Goal: Information Seeking & Learning: Learn about a topic

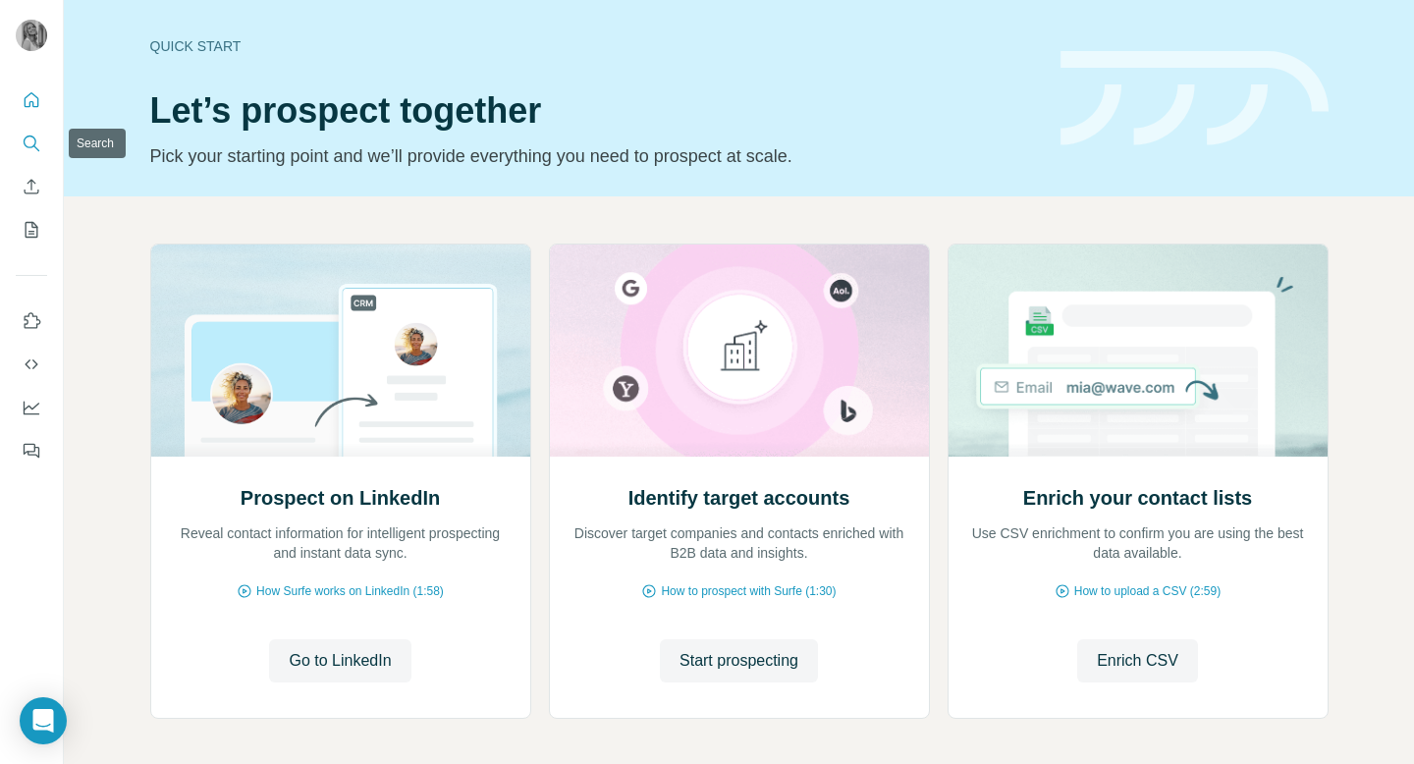
click at [31, 135] on icon "Search" at bounding box center [30, 141] width 13 height 13
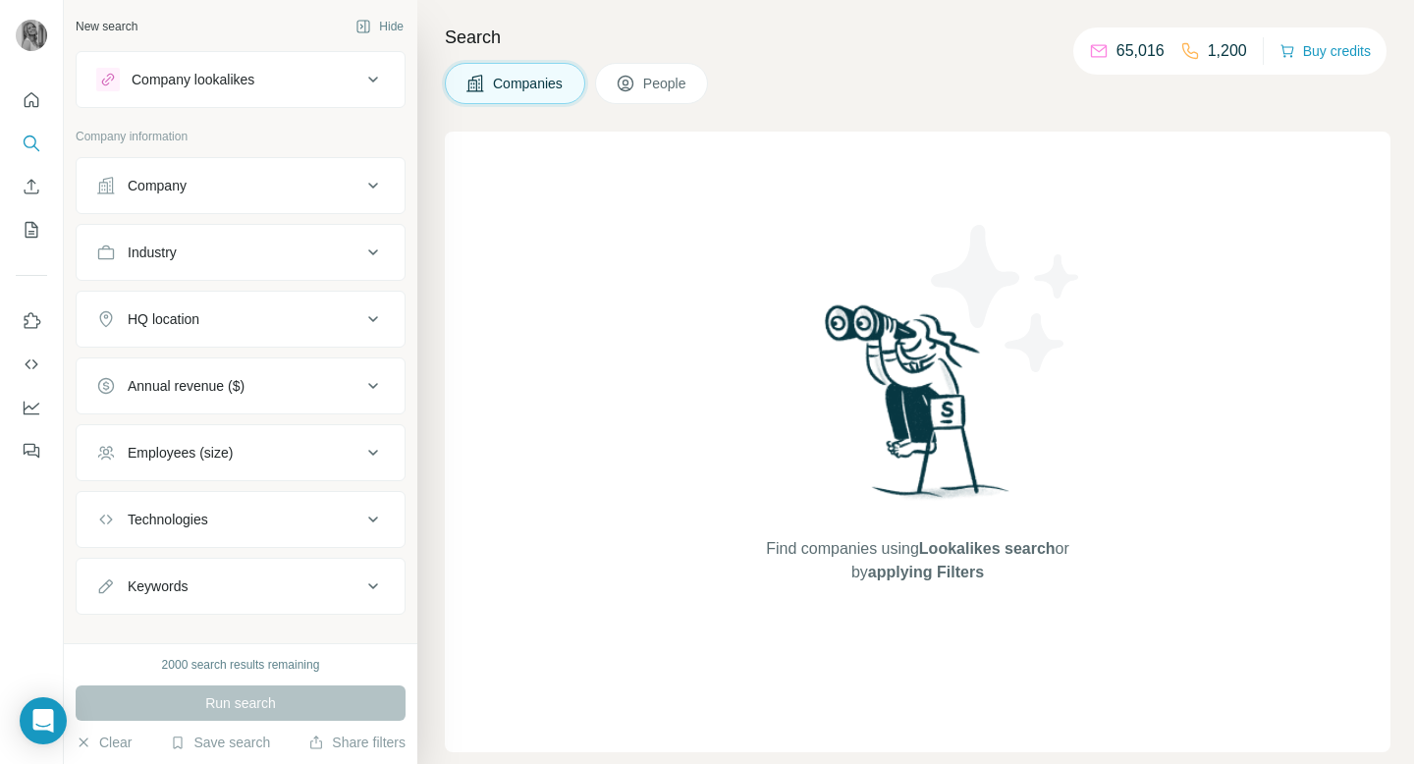
click at [229, 182] on div "Company" at bounding box center [228, 186] width 265 height 20
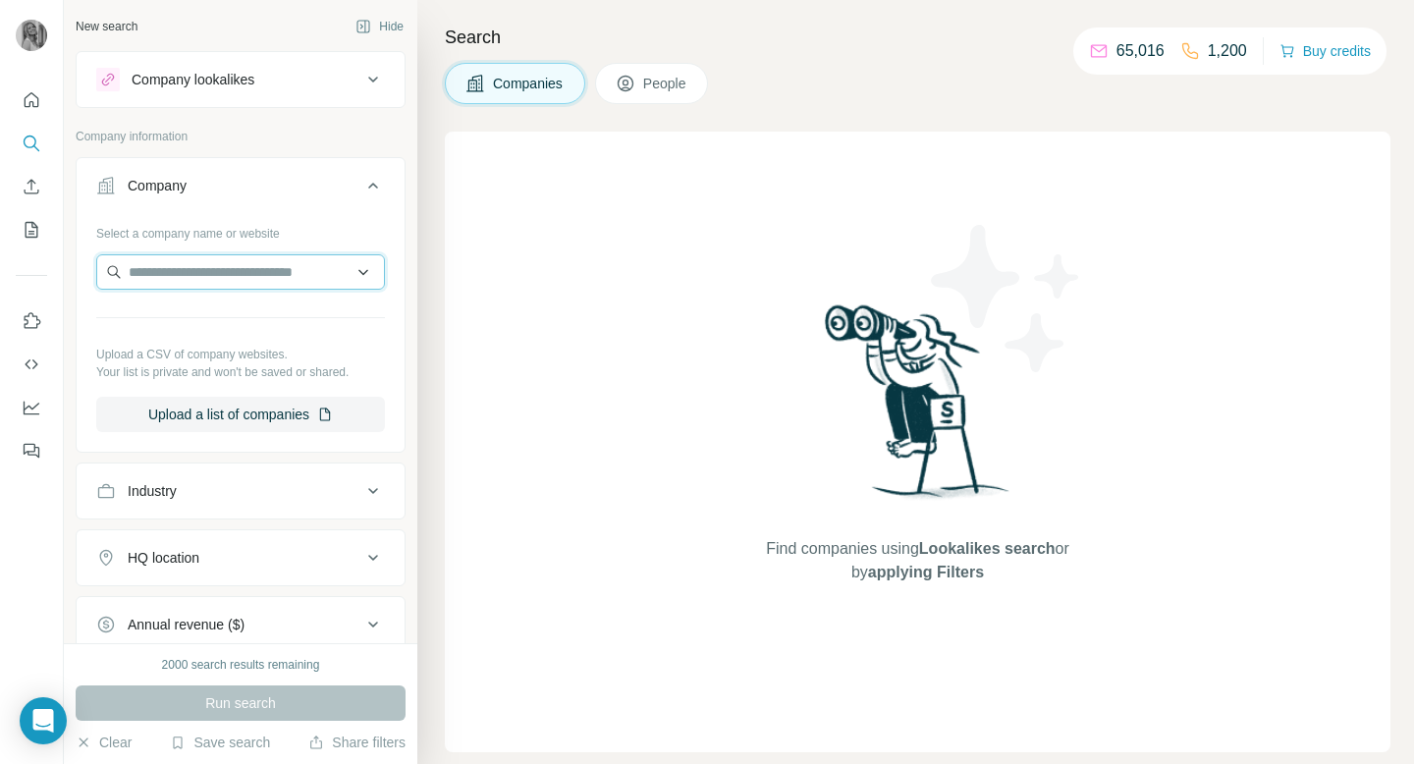
click at [178, 281] on input "text" at bounding box center [240, 271] width 289 height 35
type input "**********"
click at [394, 246] on div "Select a company name or website Upload a CSV of company websites. Your list is…" at bounding box center [241, 332] width 328 height 231
click at [652, 95] on button "People" at bounding box center [652, 83] width 114 height 41
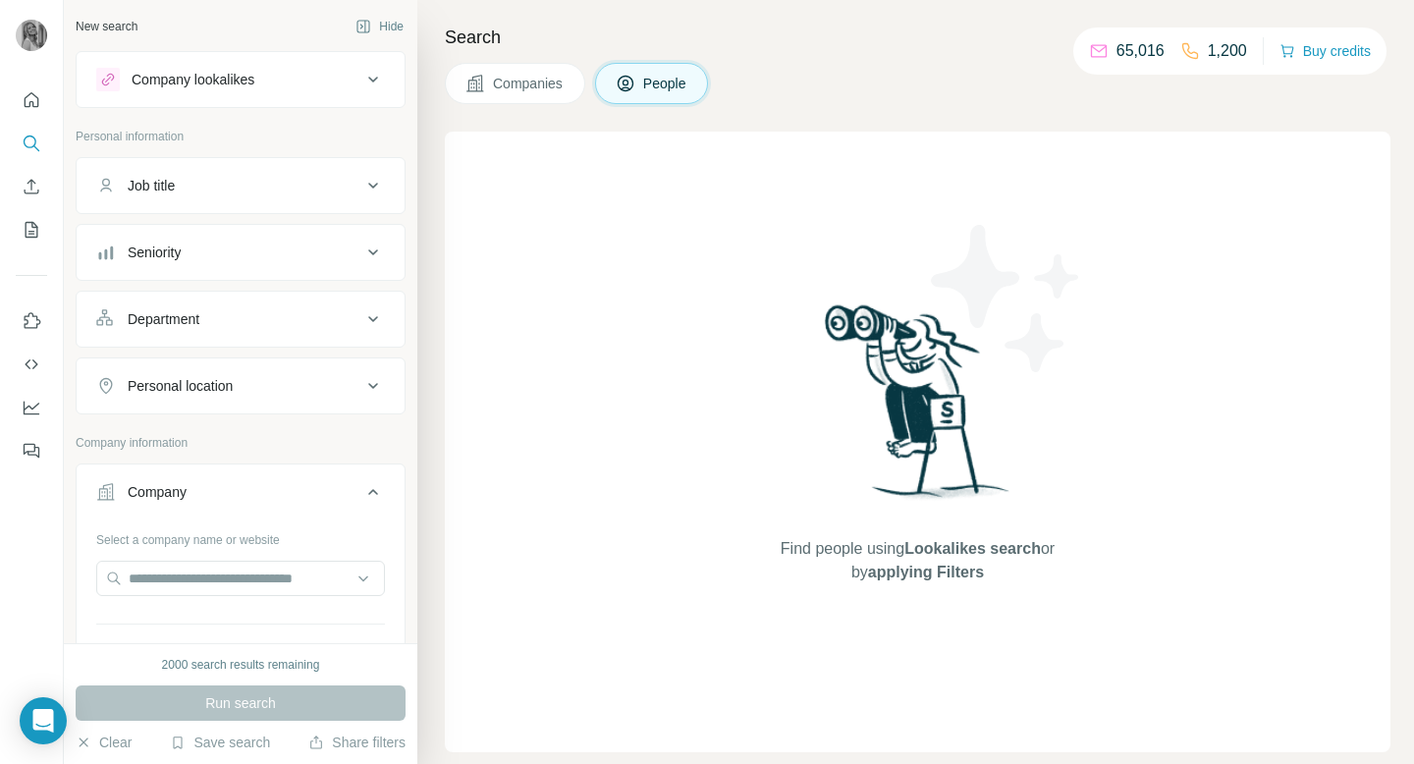
click at [208, 182] on div "Job title" at bounding box center [228, 186] width 265 height 20
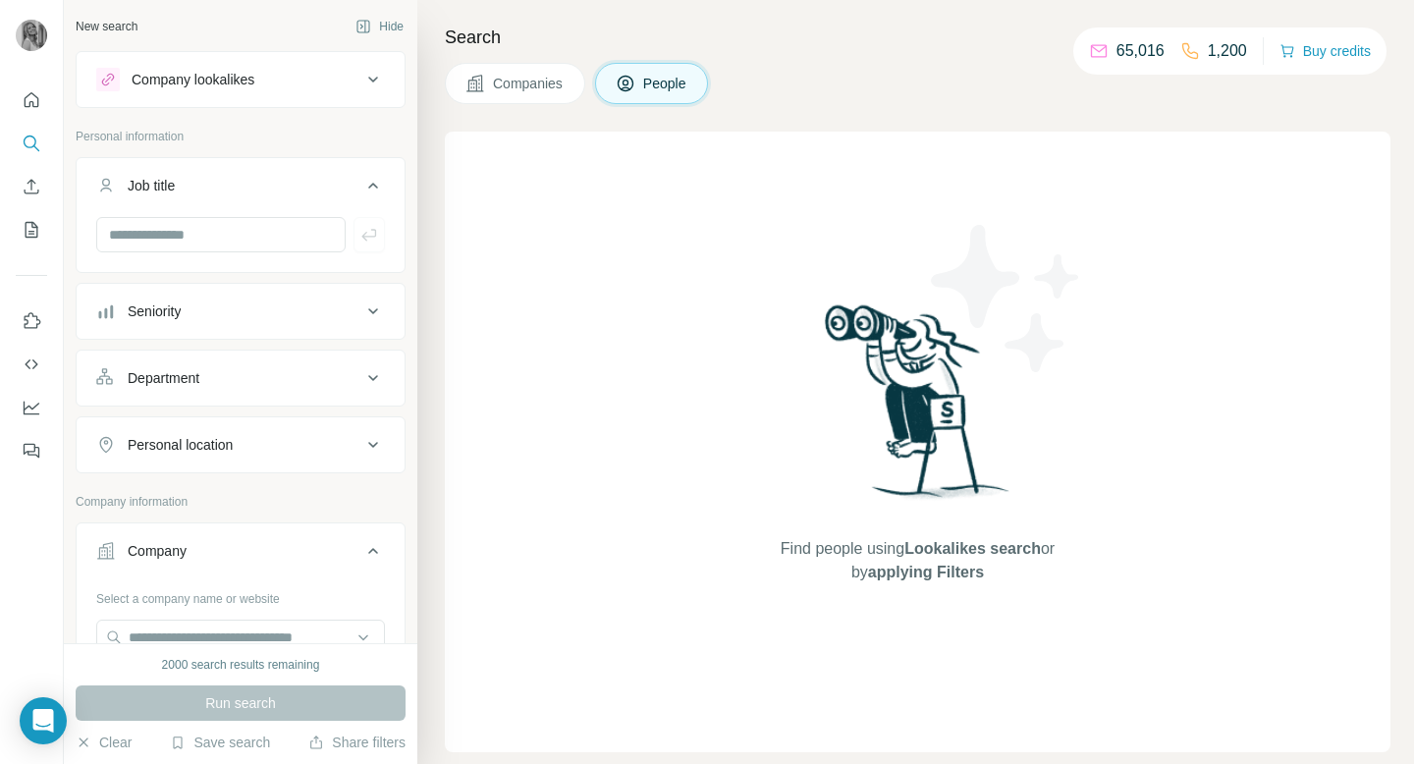
click at [508, 100] on button "Companies" at bounding box center [515, 83] width 140 height 41
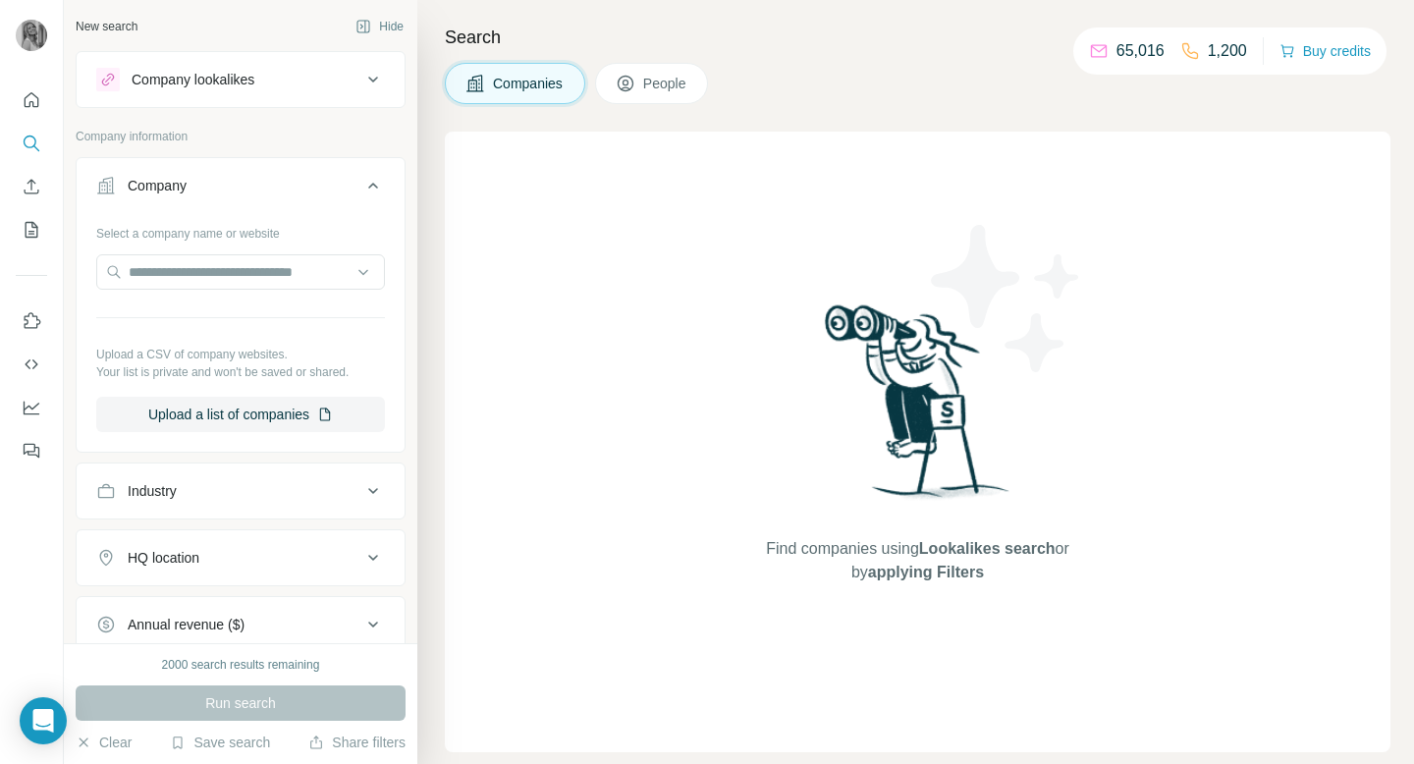
click at [305, 79] on div "Company lookalikes" at bounding box center [228, 80] width 265 height 24
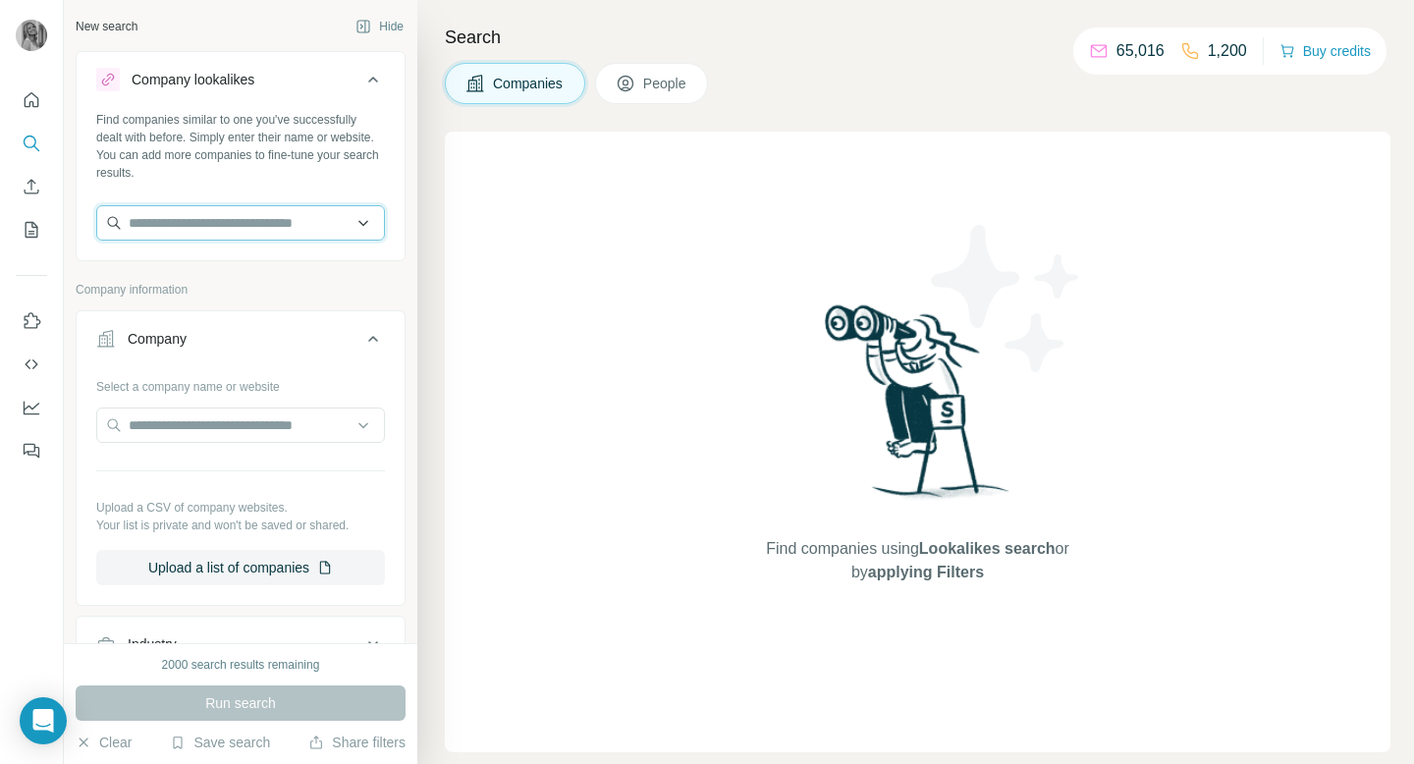
click at [244, 221] on input "text" at bounding box center [240, 222] width 289 height 35
type input "**********"
drag, startPoint x: 264, startPoint y: 232, endPoint x: 114, endPoint y: 222, distance: 150.5
click at [114, 222] on input "**********" at bounding box center [240, 222] width 289 height 35
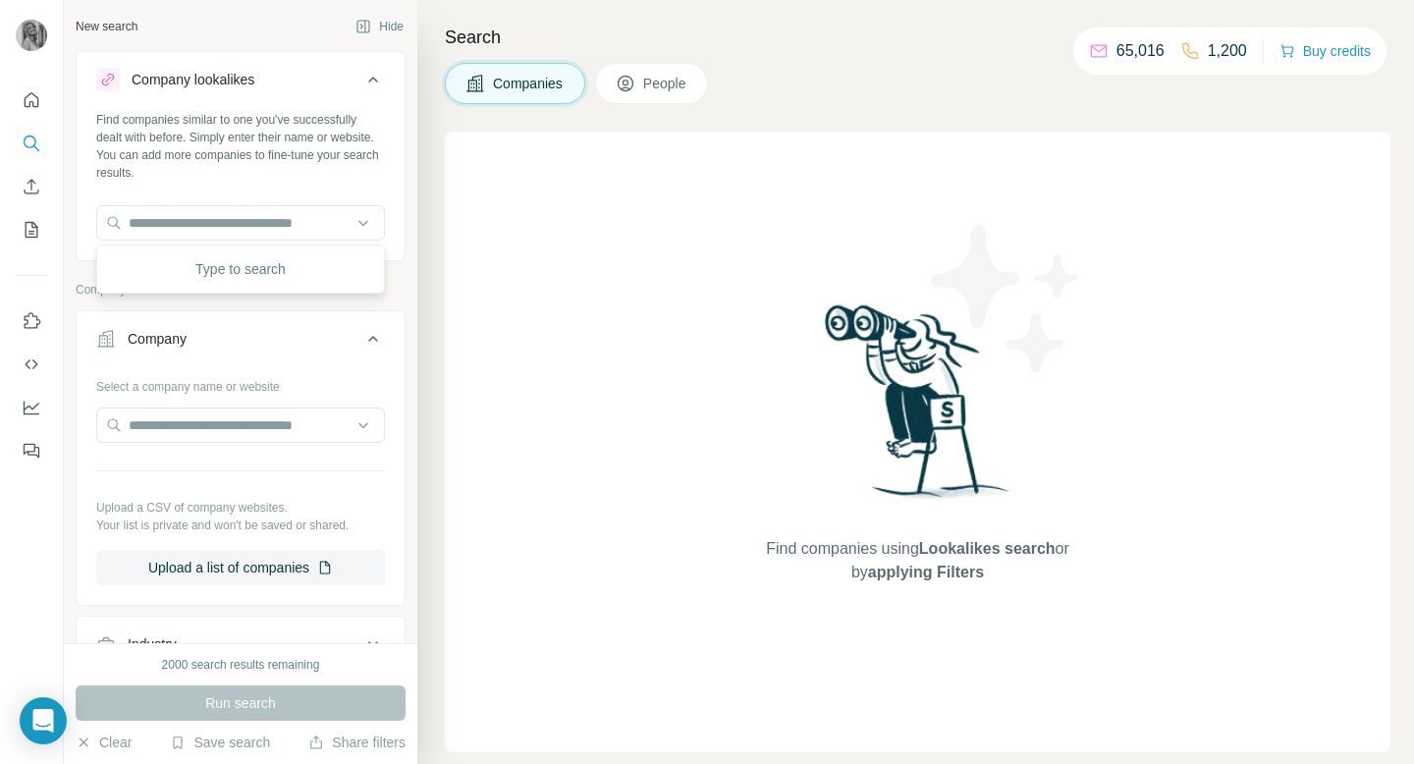
click at [429, 211] on div "Search Companies People Find companies using Lookalikes search or by applying F…" at bounding box center [915, 382] width 996 height 764
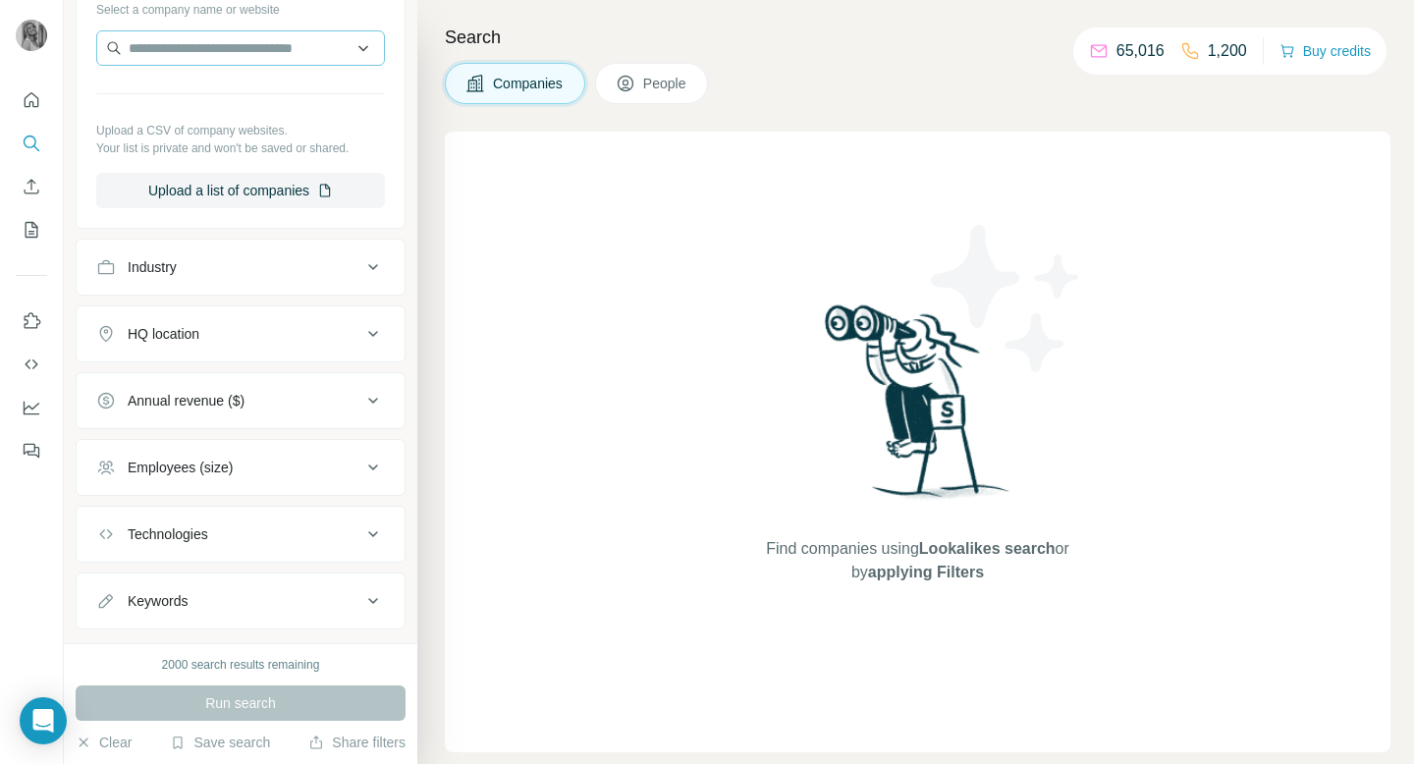
scroll to position [418, 0]
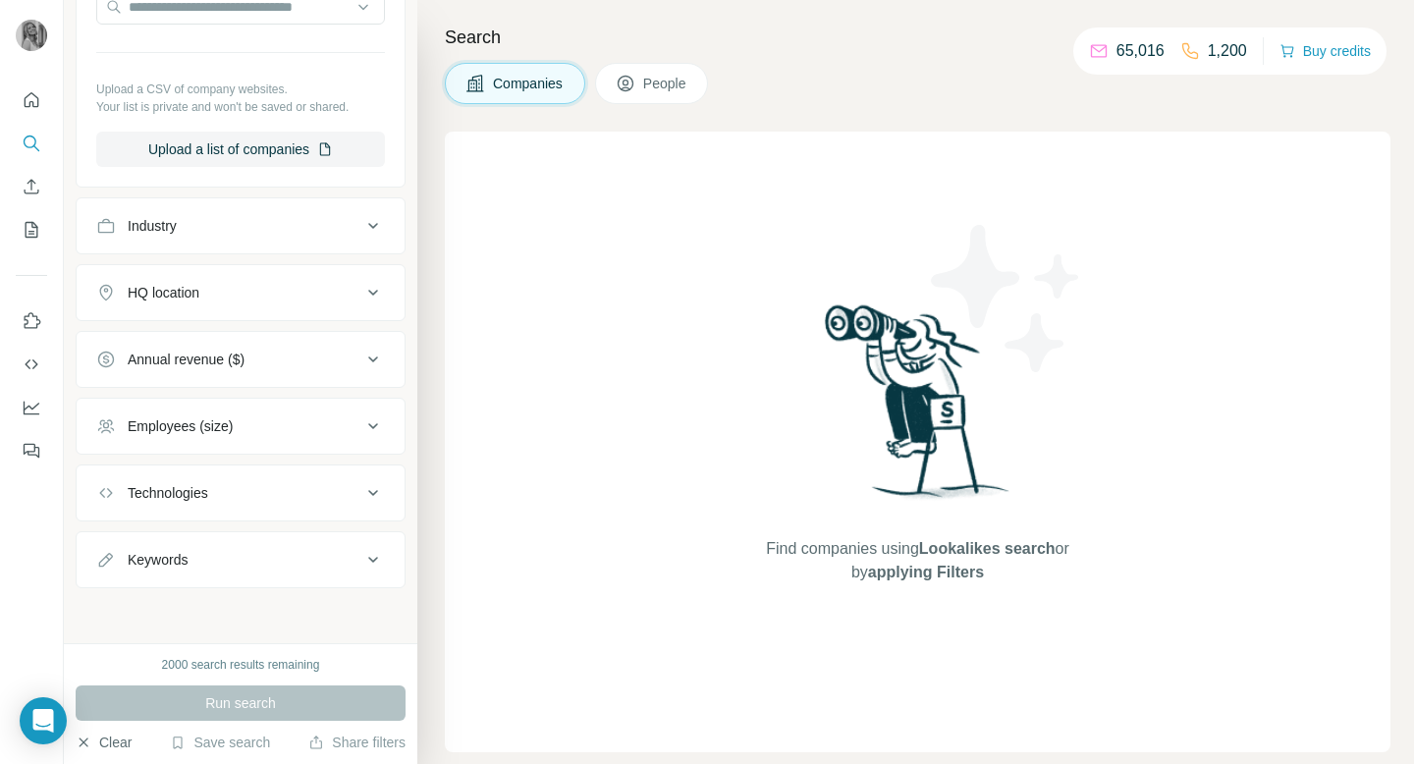
click at [96, 743] on button "Clear" at bounding box center [104, 742] width 56 height 20
click at [78, 742] on icon "button" at bounding box center [84, 742] width 16 height 16
